Goal: Task Accomplishment & Management: Use online tool/utility

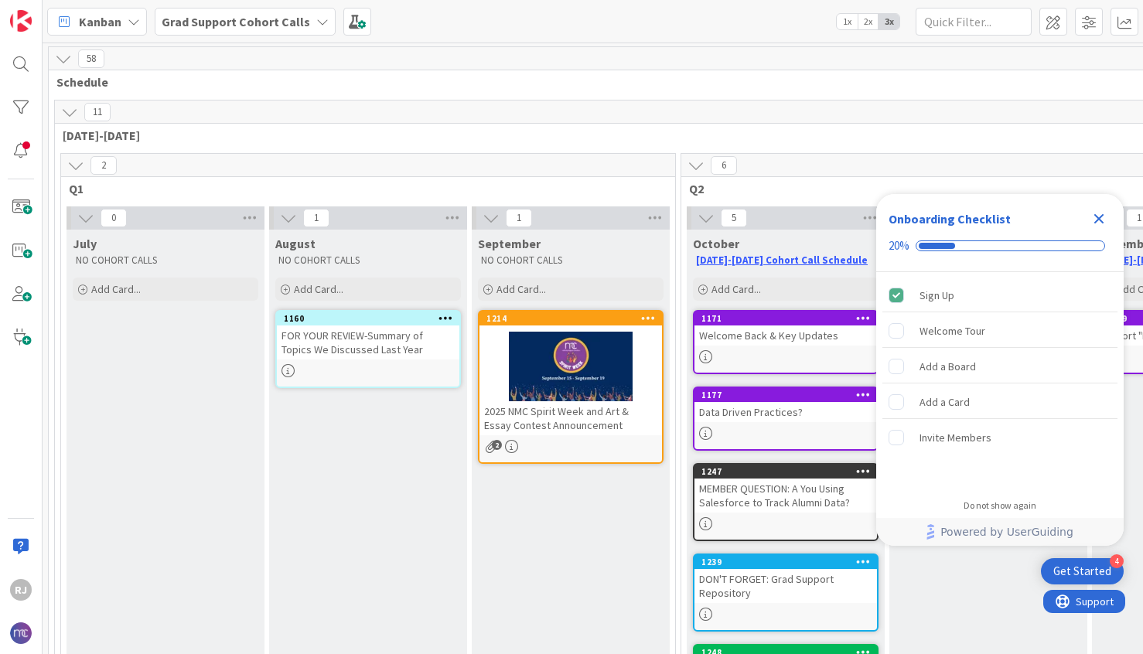
click at [278, 21] on b "Grad Support Cohort Calls" at bounding box center [236, 21] width 149 height 15
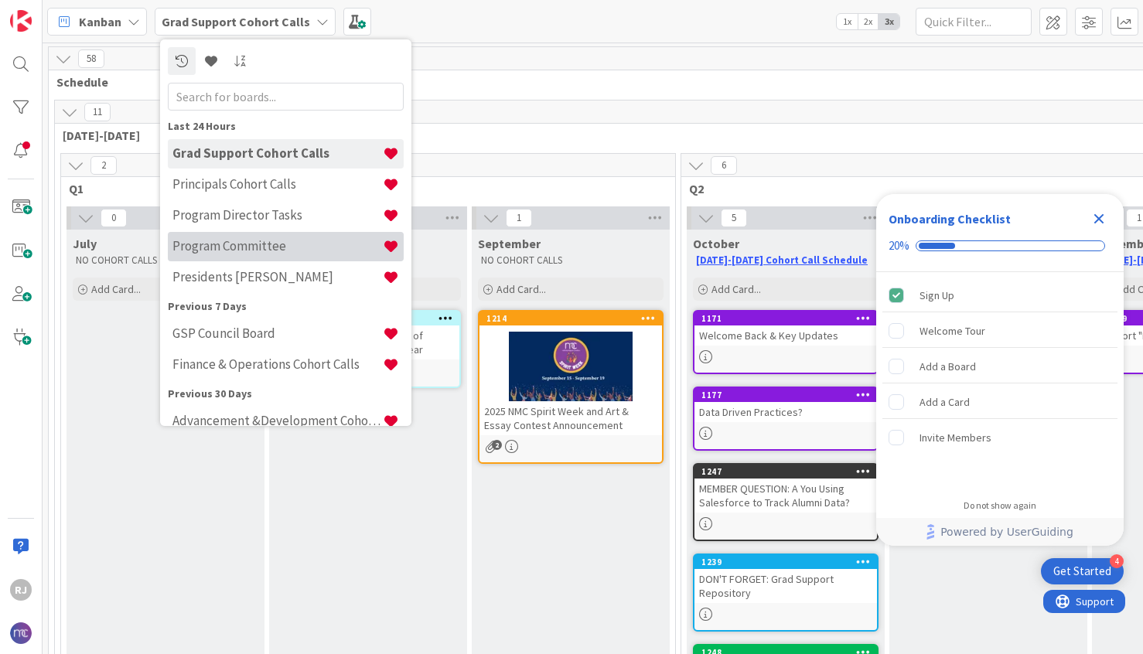
click at [254, 245] on h4 "Program Committee" at bounding box center [277, 245] width 210 height 15
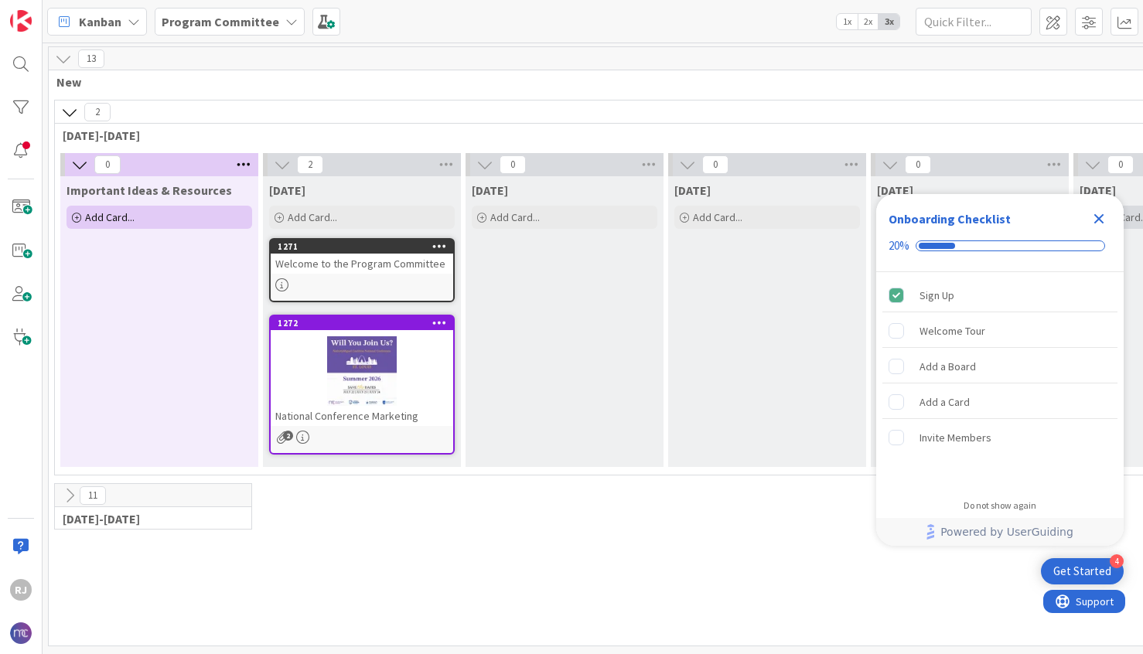
click at [1101, 220] on icon "Close Checklist" at bounding box center [1100, 219] width 10 height 10
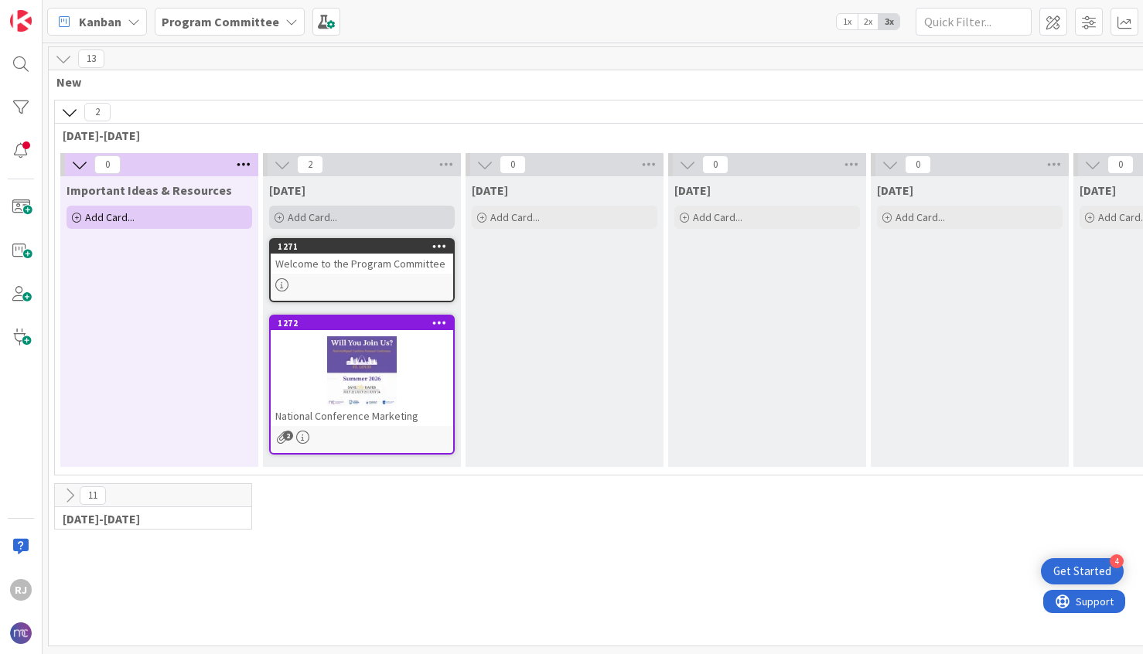
click at [307, 217] on span "Add Card..." at bounding box center [313, 217] width 50 height 14
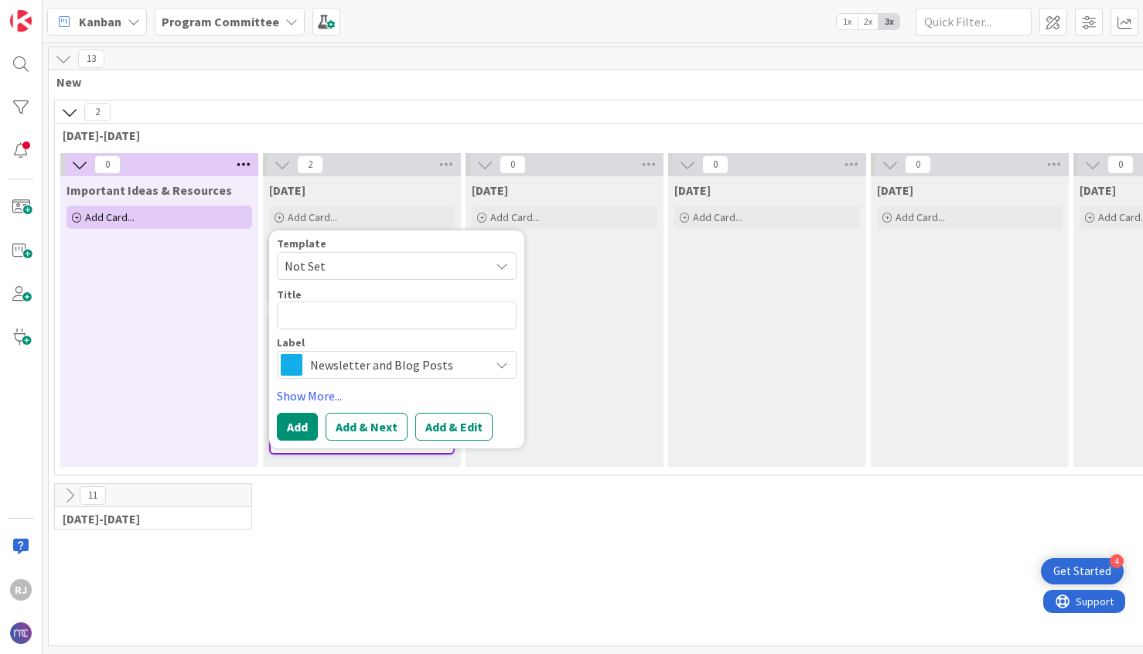
click at [322, 367] on span "Newsletter and Blog Posts" at bounding box center [396, 365] width 172 height 22
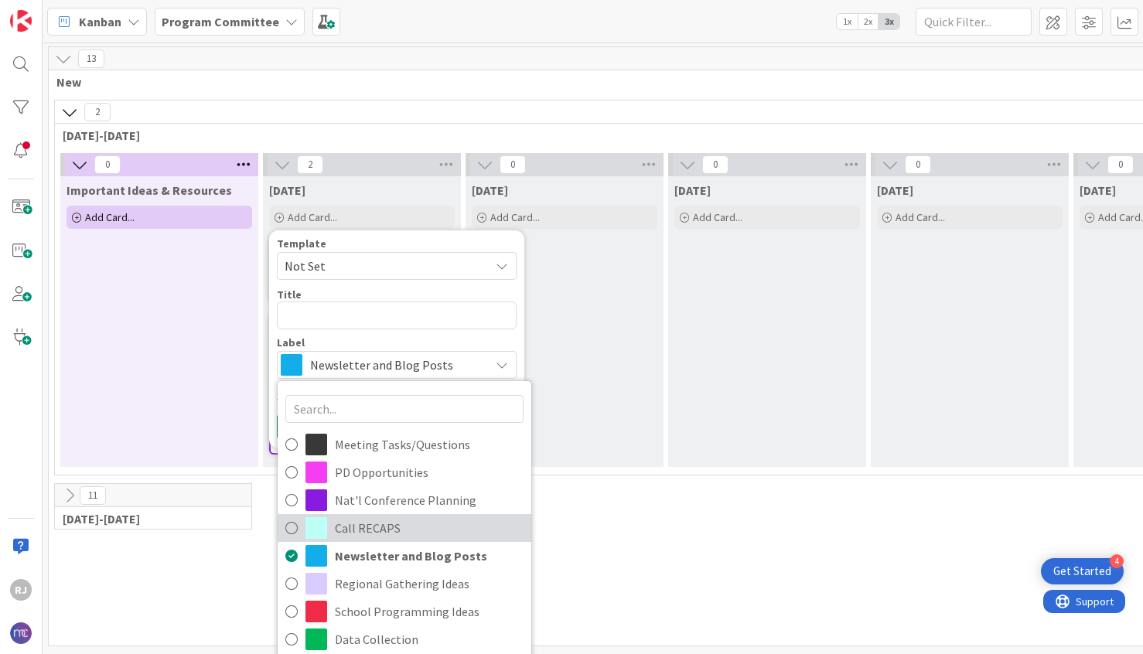
click at [357, 525] on span "Call RECAPS" at bounding box center [429, 528] width 189 height 23
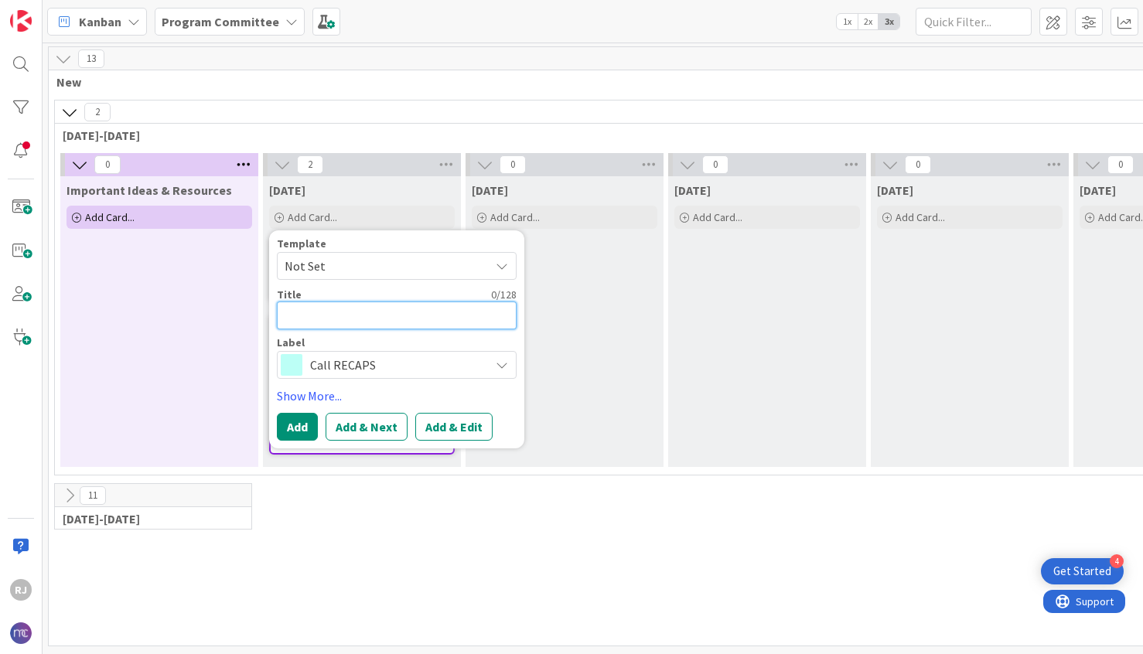
click at [329, 321] on textarea at bounding box center [397, 316] width 240 height 28
type textarea "x"
type textarea "R"
type textarea "x"
type textarea "RE"
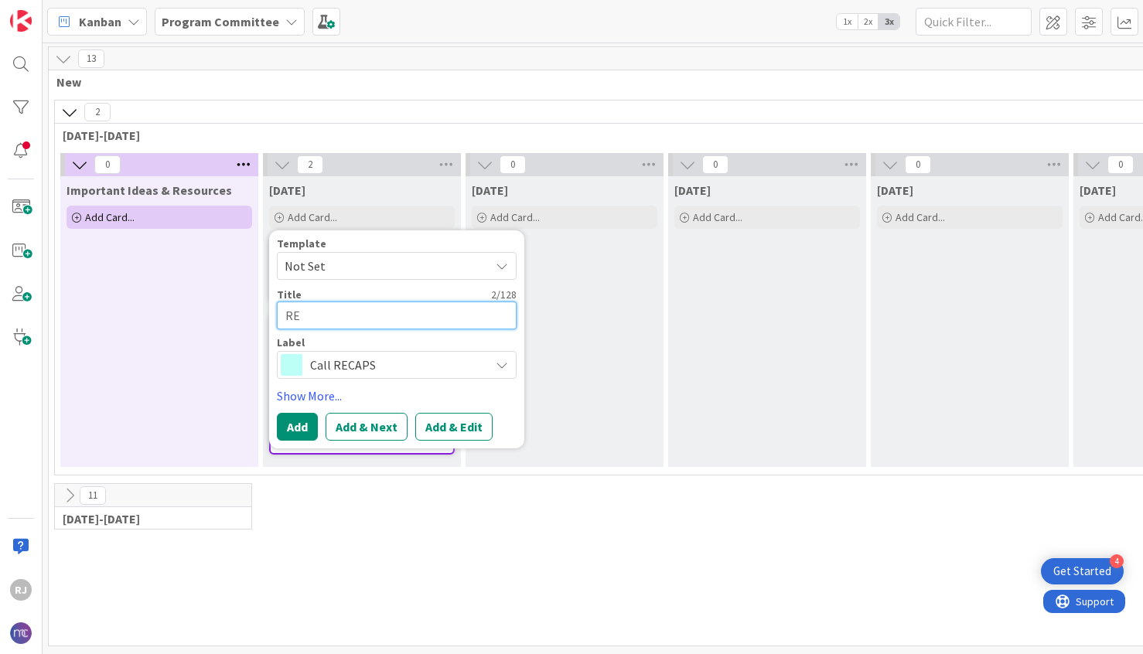
type textarea "x"
type textarea "REC"
type textarea "x"
type textarea "RECA"
type textarea "x"
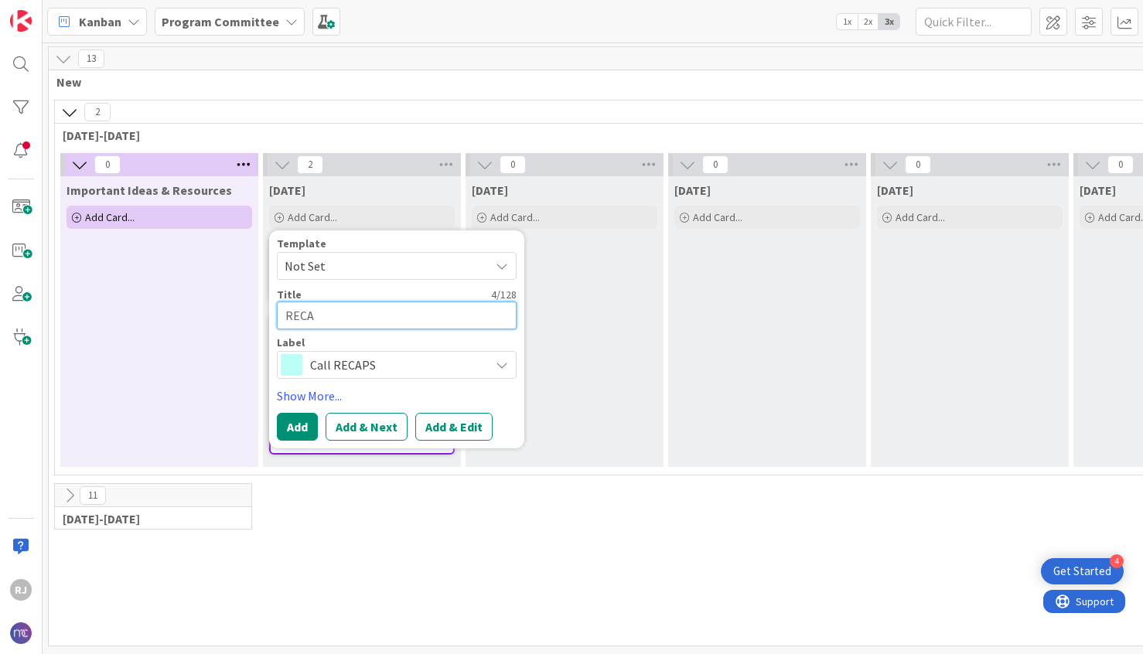
type textarea "RECAP"
type textarea "x"
type textarea "RECAP-"
type textarea "x"
type textarea "RECAP-Oc"
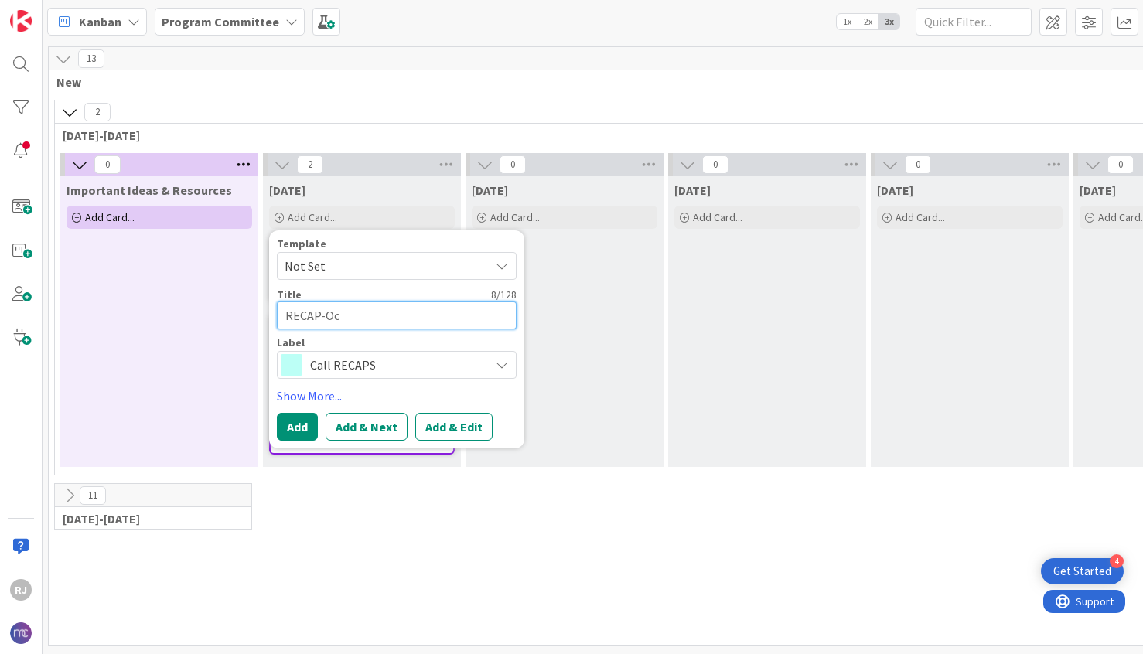
type textarea "x"
type textarea "RECAP-Oct"
type textarea "x"
type textarea "RECAP-Octo"
type textarea "x"
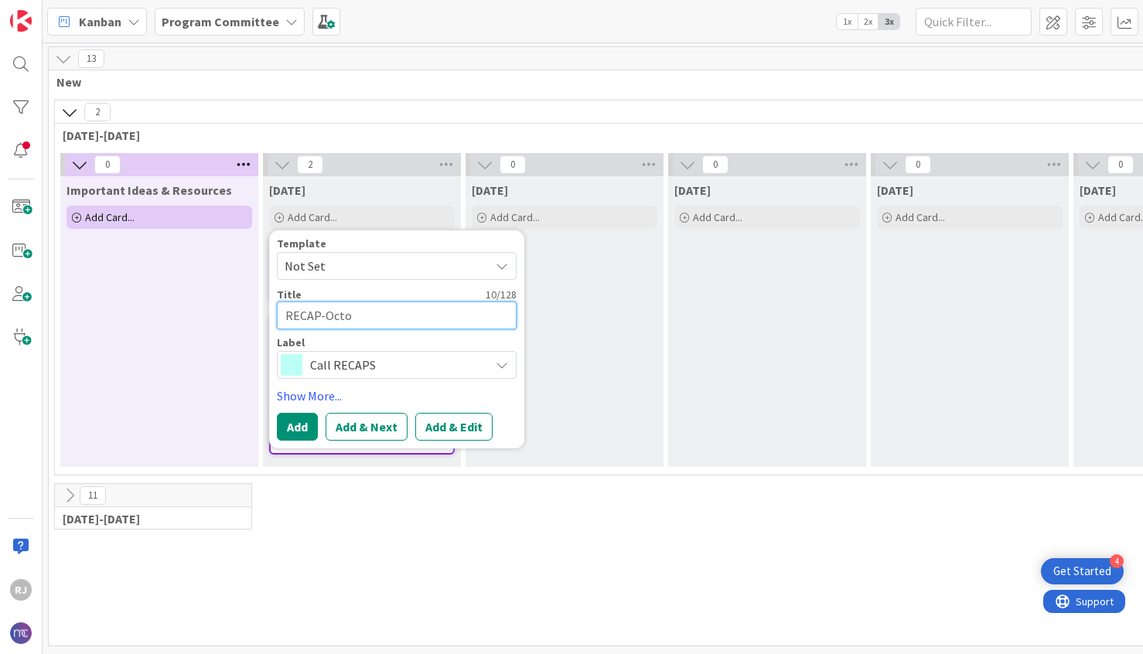
type textarea "RECAP-Octob"
type textarea "x"
type textarea "RECAP-Octobe"
type textarea "x"
type textarea "RECAP-October"
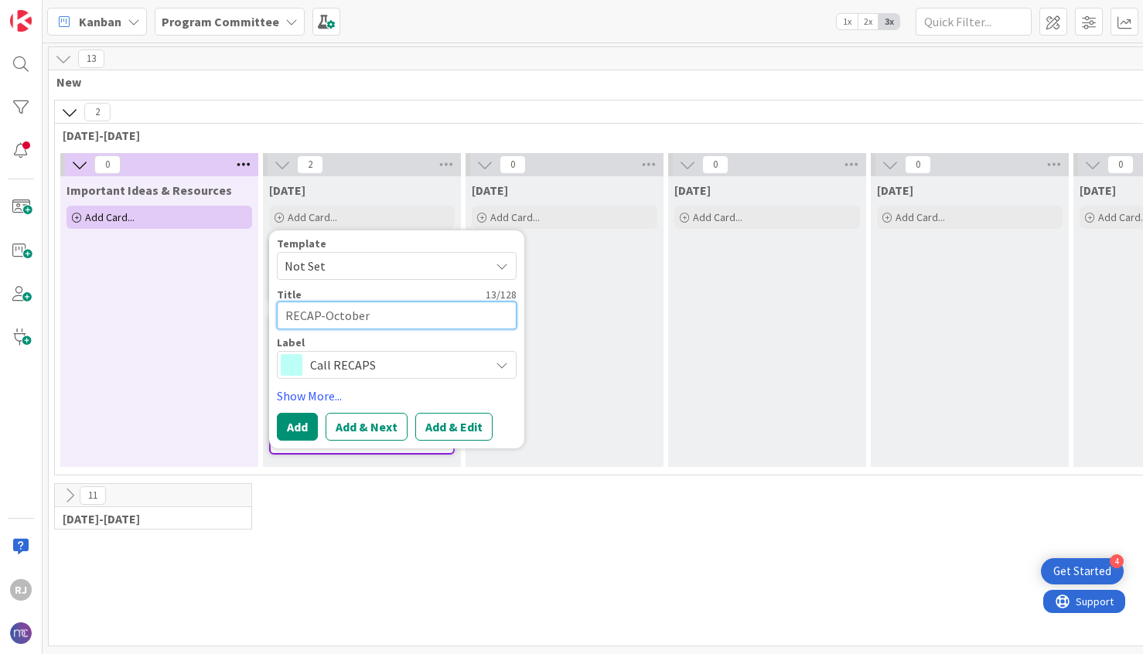
type textarea "x"
type textarea "RECAP-Octobe"
type textarea "x"
type textarea "RECAP-Octob"
type textarea "x"
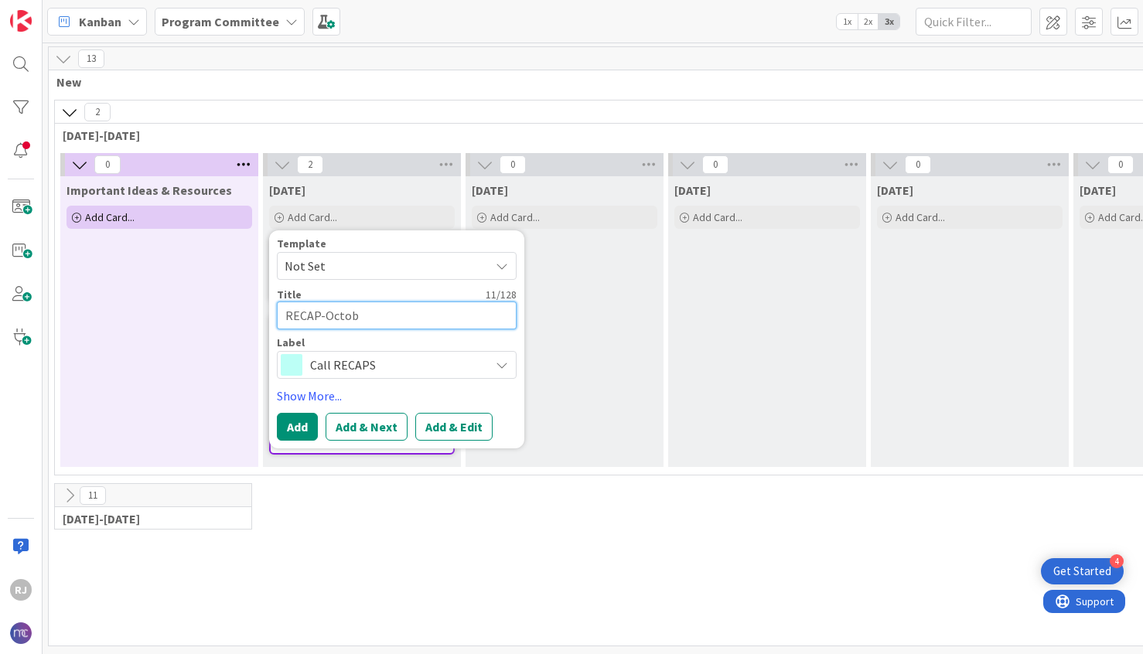
type textarea "RECAP-Octo"
type textarea "x"
type textarea "RECAP-Oct"
type textarea "x"
type textarea "RECAP-Oc"
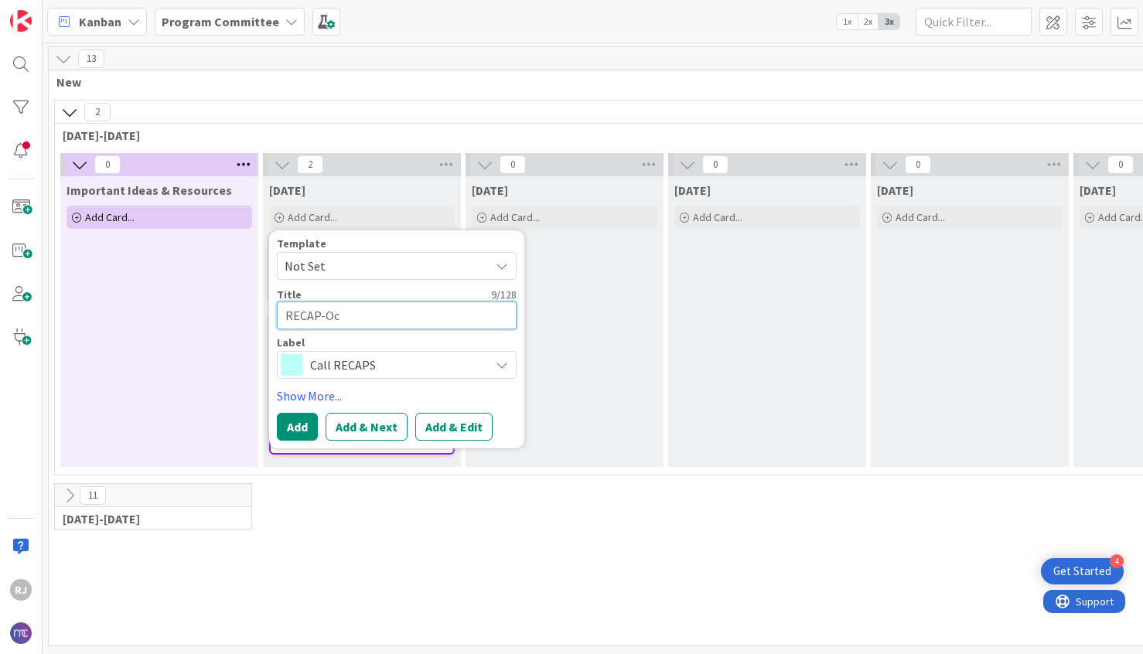
type textarea "x"
type textarea "RECAP-O"
type textarea "x"
type textarea "RECAP-"
type textarea "x"
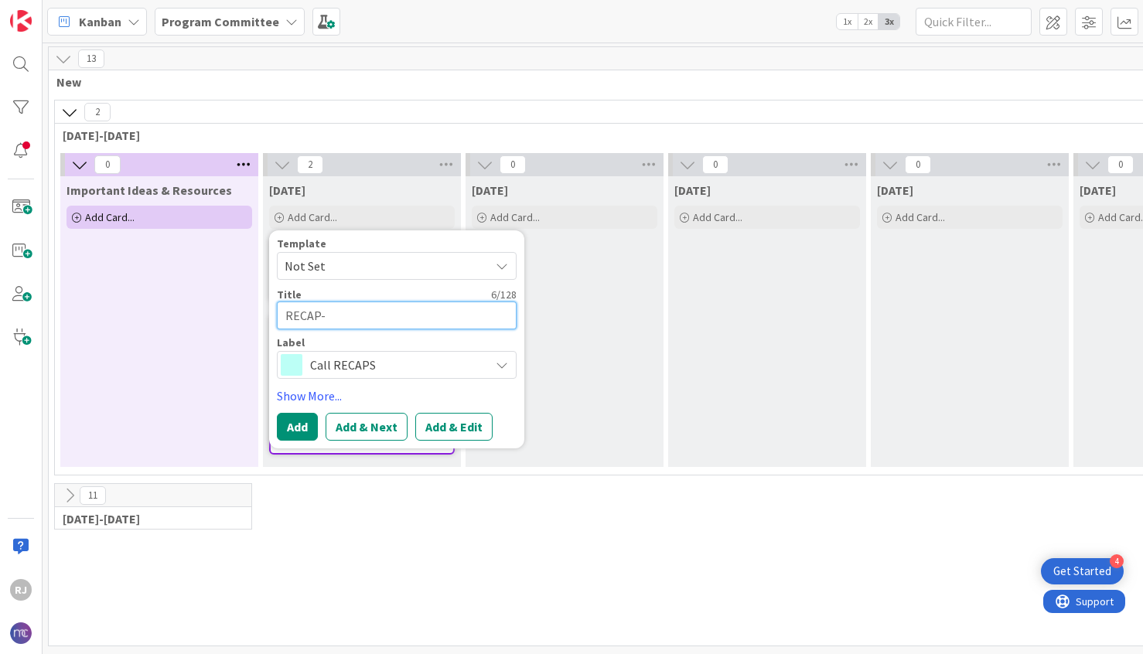
type textarea "RECAP-"
type textarea "x"
type textarea "RECAP- O"
type textarea "x"
type textarea "RECAP- Oc"
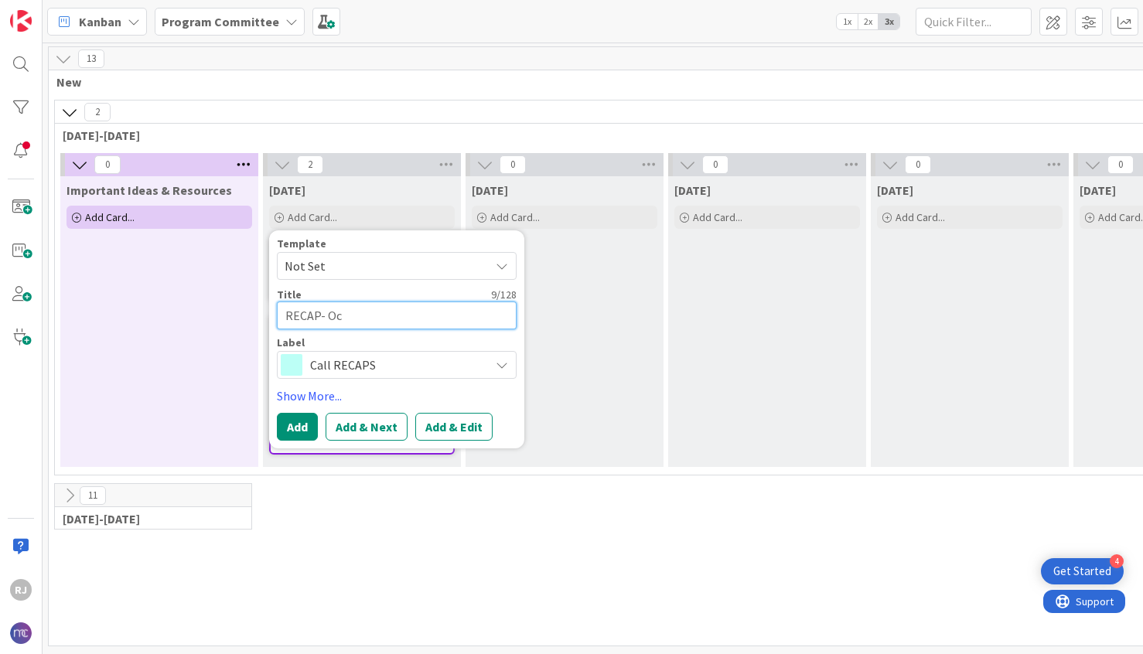
type textarea "x"
type textarea "RECAP- Oct"
type textarea "x"
type textarea "RECAP- Octo"
type textarea "x"
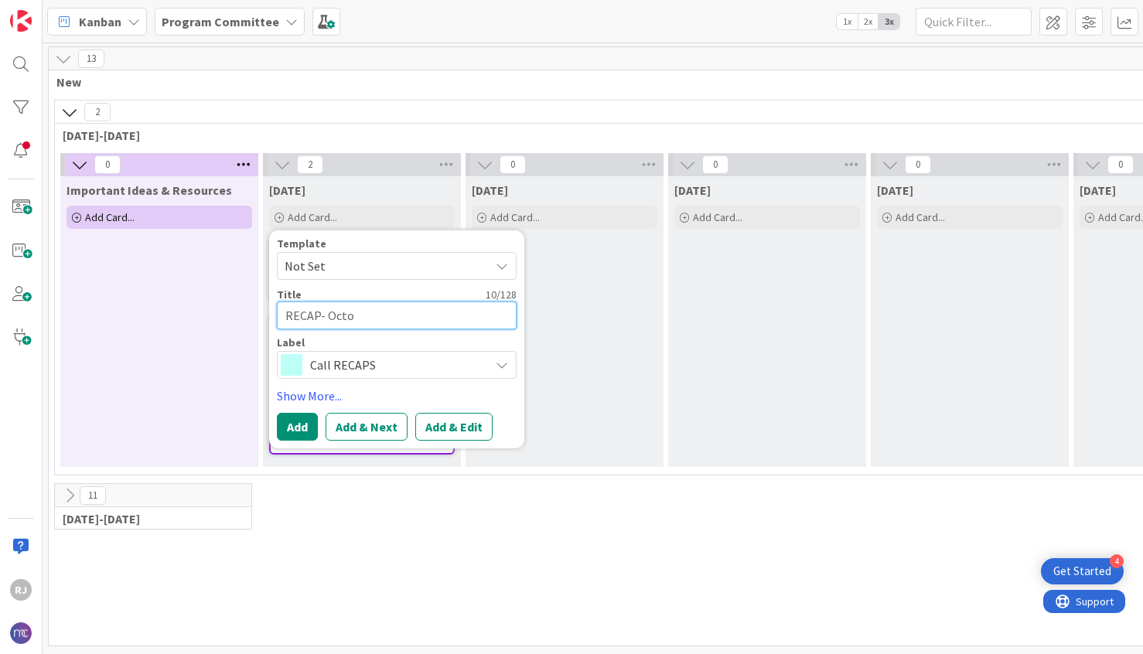
type textarea "RECAP- Octob"
type textarea "x"
type textarea "RECAP- Octobe"
type textarea "x"
type textarea "RECAP- October"
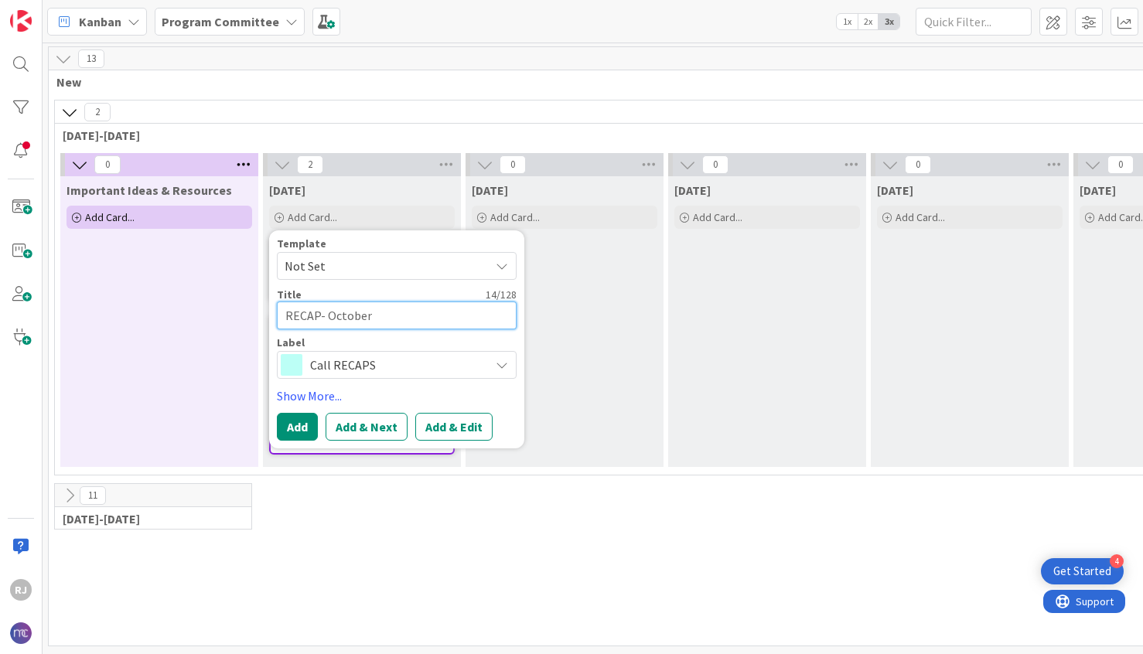
type textarea "x"
type textarea "RECAP- October"
type textarea "x"
type textarea "RECAP- [DATE]"
type textarea "x"
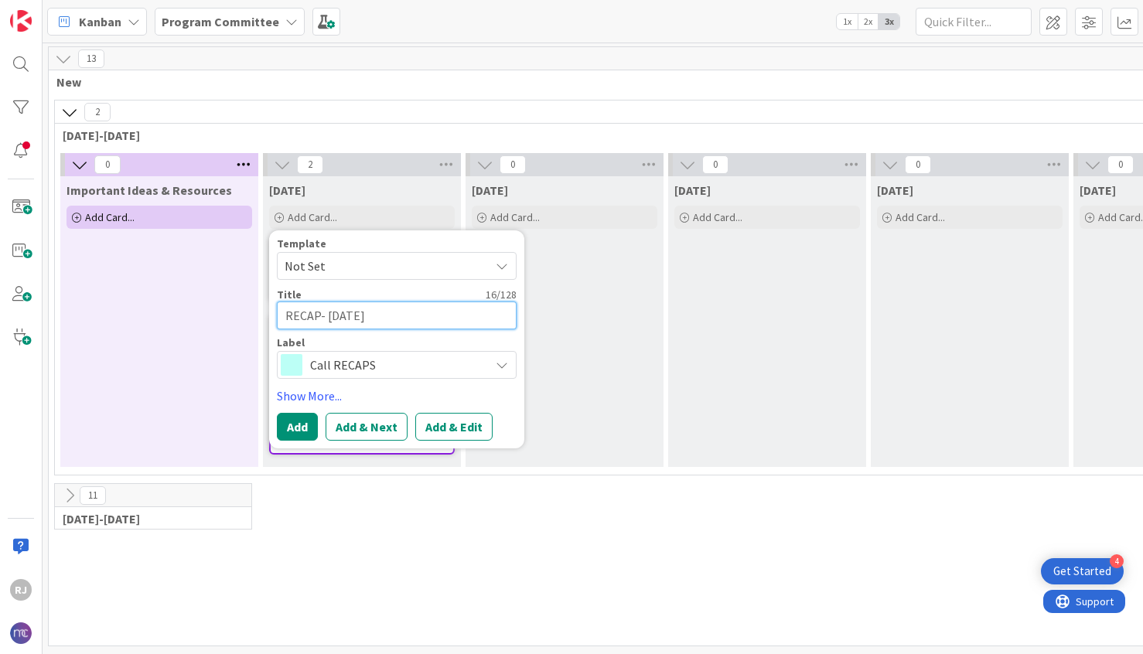
type textarea "RECAP- [DATE]"
type textarea "x"
type textarea "RECAP- [DATE] C"
type textarea "x"
type textarea "RECAP- [DATE] Ca"
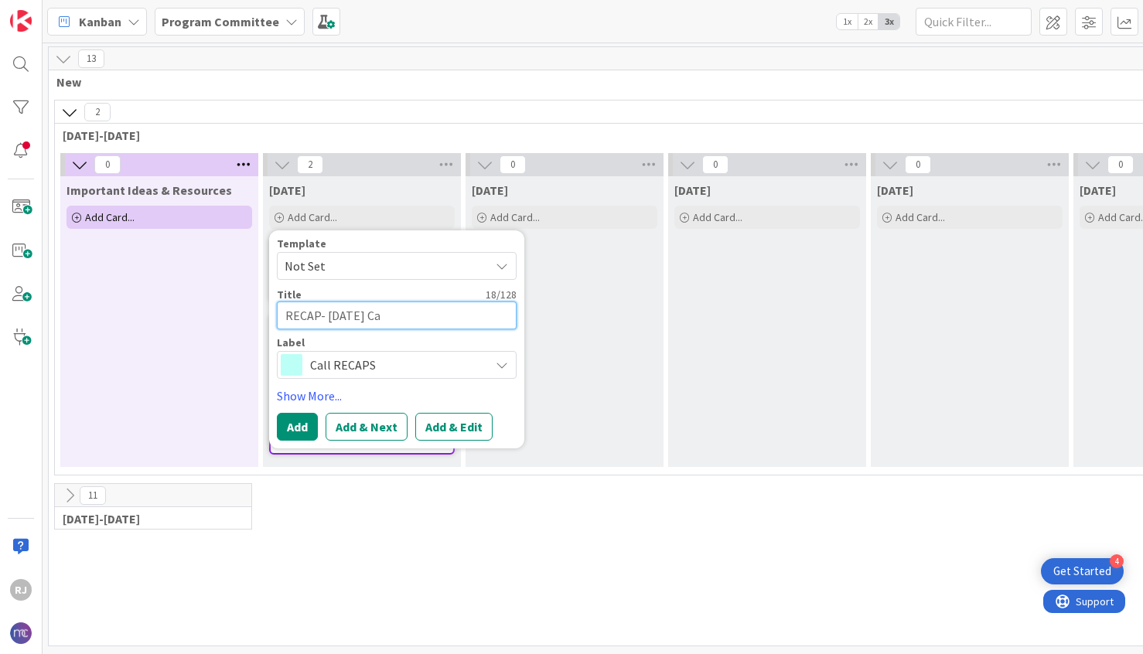
type textarea "x"
type textarea "RECAP- [DATE] Cal"
type textarea "x"
type textarea "RECAP- [DATE] Call"
click at [444, 434] on button "Add & Edit" at bounding box center [453, 427] width 77 height 28
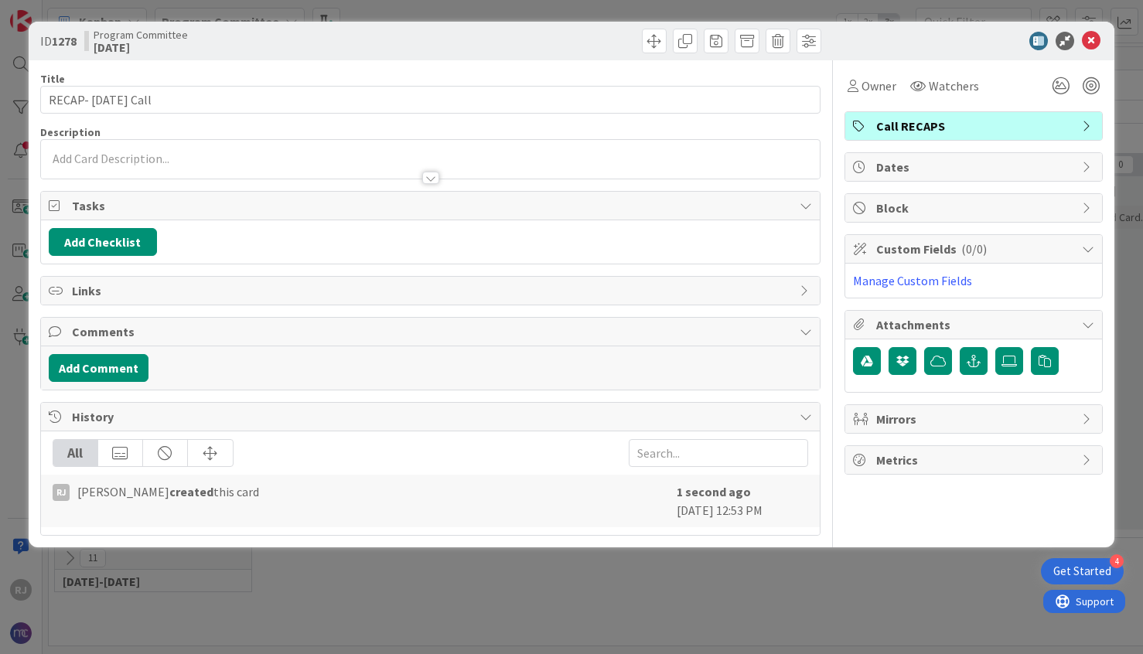
click at [381, 151] on div at bounding box center [430, 159] width 779 height 39
